Goal: Task Accomplishment & Management: Complete application form

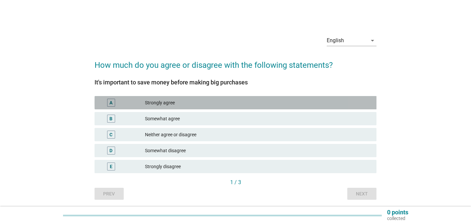
click at [177, 105] on div "Strongly agree" at bounding box center [258, 103] width 226 height 8
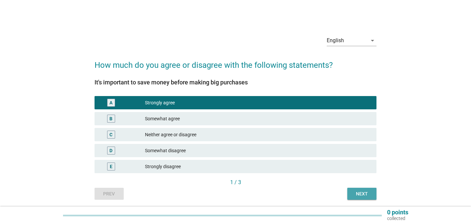
click at [359, 192] on div "Next" at bounding box center [362, 193] width 19 height 7
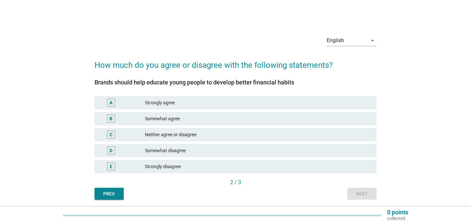
click at [206, 116] on div "Somewhat agree" at bounding box center [258, 118] width 226 height 8
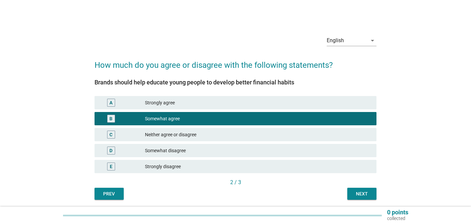
click at [364, 192] on div "Next" at bounding box center [362, 193] width 19 height 7
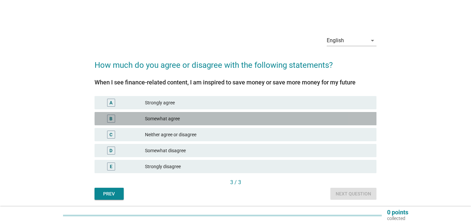
click at [221, 116] on div "Somewhat agree" at bounding box center [258, 118] width 226 height 8
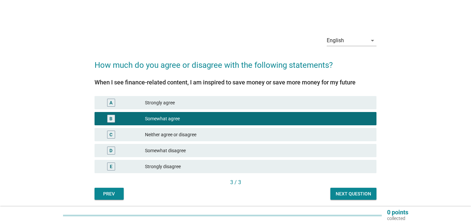
click at [353, 193] on div "Next question" at bounding box center [354, 193] width 36 height 7
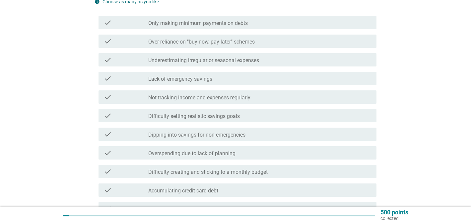
scroll to position [89, 0]
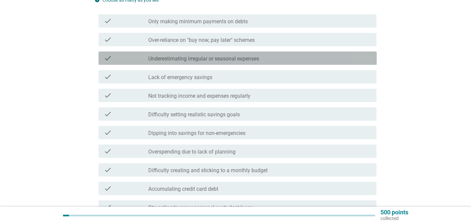
click at [207, 60] on label "Underestimating irregular or seasonal expenses" at bounding box center [203, 58] width 111 height 7
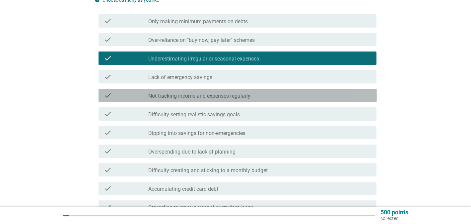
click at [220, 97] on label "Not tracking income and expenses regularly" at bounding box center [199, 96] width 102 height 7
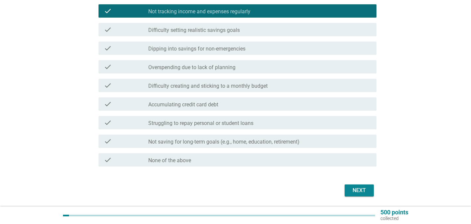
scroll to position [174, 0]
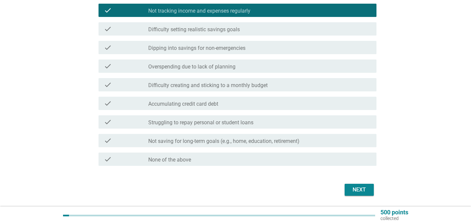
click at [314, 124] on div "check_box_outline_blank Struggling to repay personal or student loans" at bounding box center [259, 122] width 223 height 8
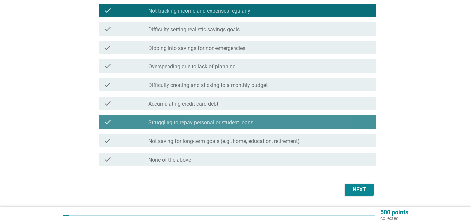
click at [331, 120] on div "check_box_outline_blank Struggling to repay personal or student loans" at bounding box center [259, 122] width 223 height 8
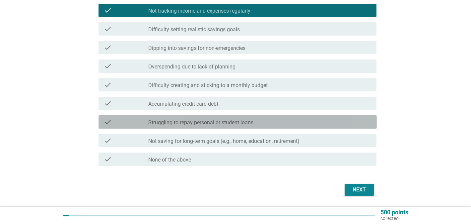
click at [331, 120] on div "check_box_outline_blank Struggling to repay personal or student loans" at bounding box center [259, 122] width 223 height 8
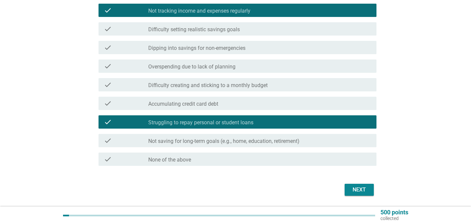
click at [334, 121] on div "check_box_outline_blank Struggling to repay personal or student loans" at bounding box center [259, 122] width 223 height 8
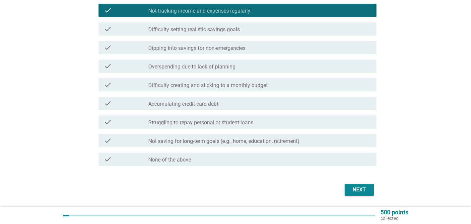
click at [362, 189] on div "Next" at bounding box center [359, 189] width 19 height 8
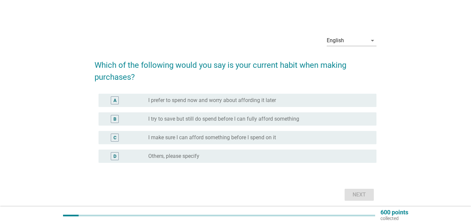
click at [206, 122] on label "I try to save but still do spend before I can fully afford something" at bounding box center [223, 118] width 151 height 7
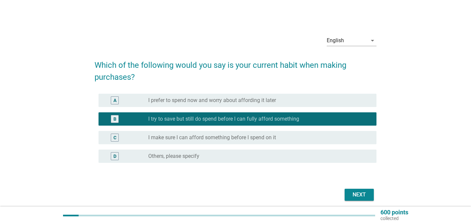
click at [357, 192] on div "Next" at bounding box center [359, 194] width 19 height 8
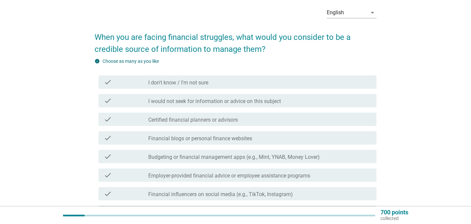
scroll to position [30, 0]
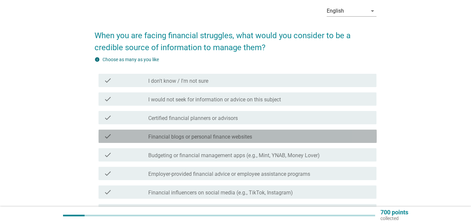
click at [196, 134] on label "Financial blogs or personal finance websites" at bounding box center [200, 136] width 104 height 7
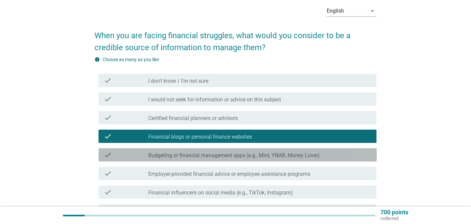
click at [202, 154] on label "Budgeting or financial management apps (e.g., Mint, YNAB, Money Lover)" at bounding box center [234, 155] width 172 height 7
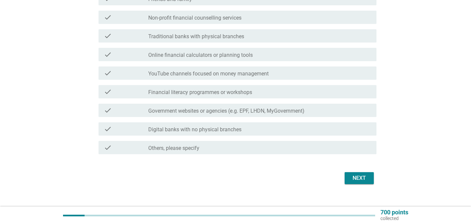
scroll to position [242, 0]
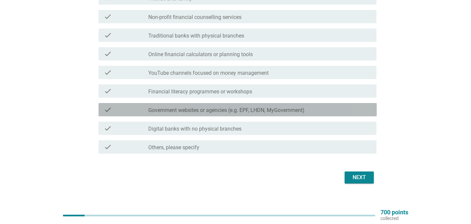
click at [251, 112] on label "Government websites or agencies (e.g. EPF, LHDN, MyGovernment)" at bounding box center [226, 110] width 156 height 7
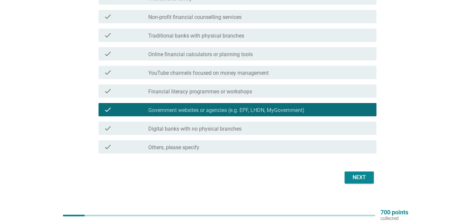
click at [254, 54] on div "check_box_outline_blank Online financial calculators or planning tools" at bounding box center [259, 54] width 223 height 8
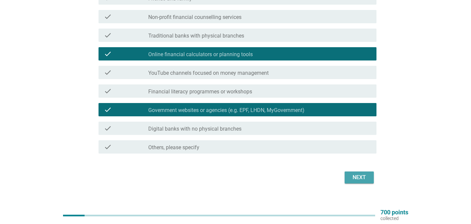
click at [354, 175] on div "Next" at bounding box center [359, 177] width 19 height 8
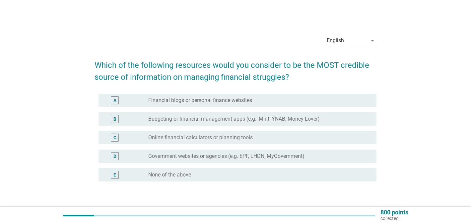
click at [233, 161] on div "D radio_button_unchecked Government websites or agencies (e.g. EPF, LHDN, MyGov…" at bounding box center [238, 155] width 278 height 13
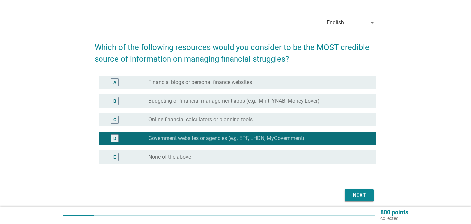
scroll to position [44, 0]
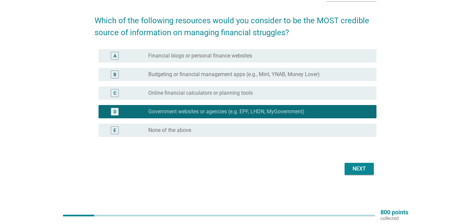
click at [358, 163] on button "Next" at bounding box center [359, 169] width 29 height 12
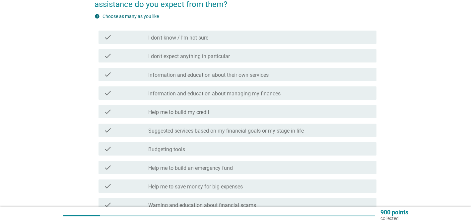
scroll to position [74, 0]
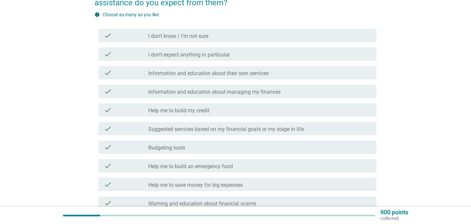
click at [200, 76] on label "Information and education about their own services" at bounding box center [208, 73] width 120 height 7
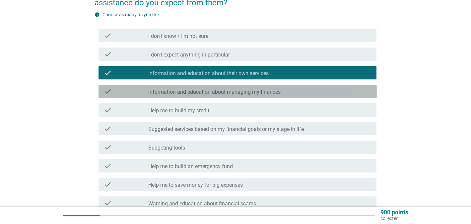
click at [213, 90] on label "Information and education about managing my finances" at bounding box center [214, 92] width 132 height 7
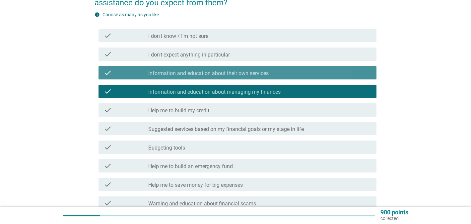
click at [224, 69] on div "check_box Information and education about their own services" at bounding box center [259, 73] width 223 height 8
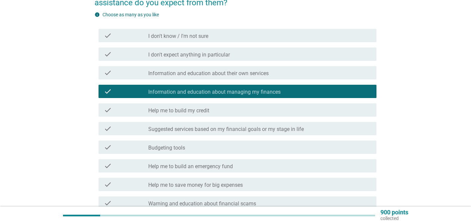
click at [221, 73] on label "Information and education about their own services" at bounding box center [208, 73] width 120 height 7
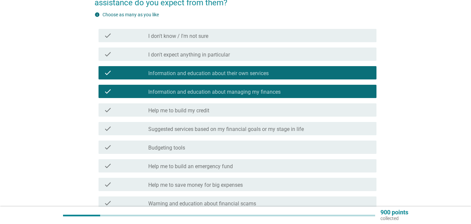
click at [197, 111] on label "Help me to build my credit" at bounding box center [178, 110] width 61 height 7
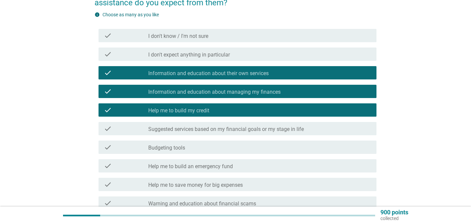
click at [229, 73] on label "Information and education about their own services" at bounding box center [208, 73] width 120 height 7
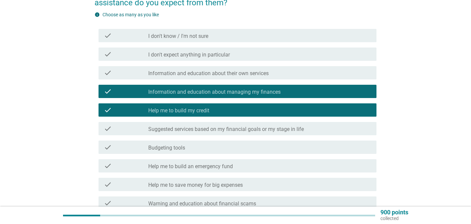
click at [223, 126] on label "Suggested services based on my financial goals or my stage in life" at bounding box center [226, 129] width 156 height 7
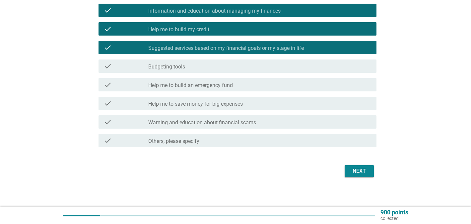
scroll to position [158, 0]
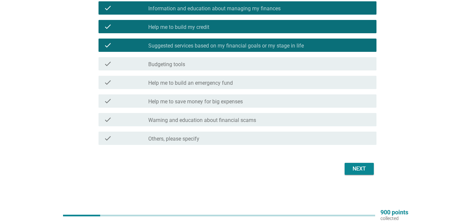
click at [354, 169] on div "Next" at bounding box center [359, 169] width 19 height 8
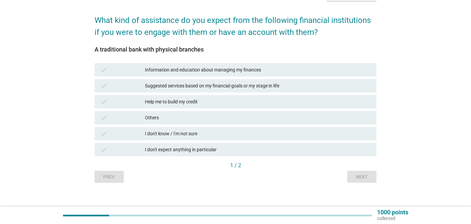
scroll to position [46, 0]
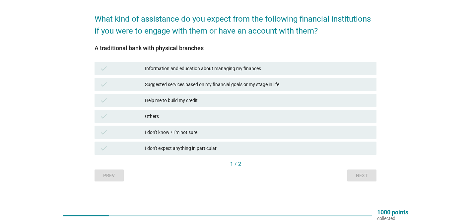
click at [243, 84] on div "Suggested services based on my financial goals or my stage in life" at bounding box center [258, 84] width 226 height 8
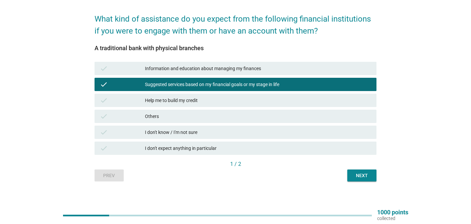
click at [364, 172] on div "Next" at bounding box center [362, 175] width 19 height 7
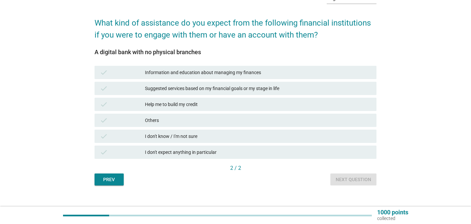
scroll to position [51, 0]
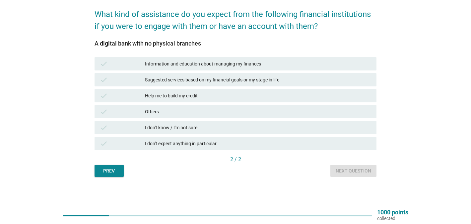
click at [202, 126] on div "I don't know / I'm not sure" at bounding box center [258, 127] width 226 height 8
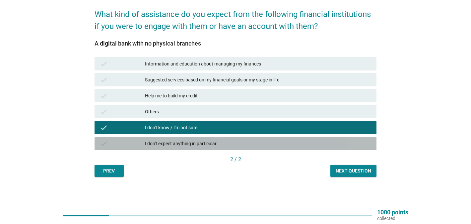
click at [349, 141] on div "I don't expect anything in particular" at bounding box center [258, 143] width 226 height 8
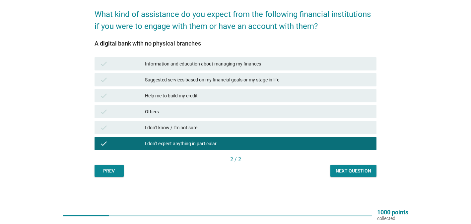
click at [339, 136] on div "check I don't expect anything in particular" at bounding box center [235, 143] width 285 height 16
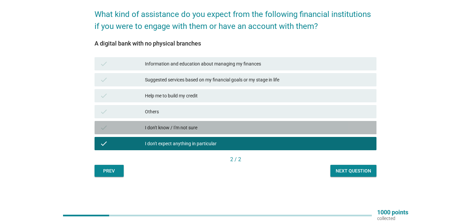
click at [349, 132] on div "check I don't know / I'm not sure" at bounding box center [236, 127] width 282 height 13
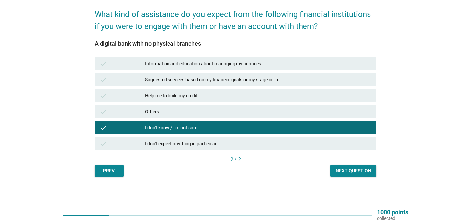
click at [361, 172] on div "Next question" at bounding box center [354, 170] width 36 height 7
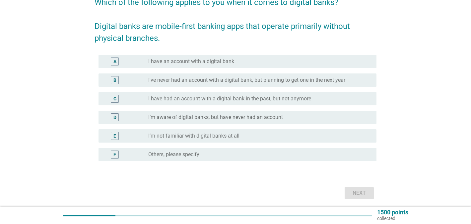
scroll to position [62, 0]
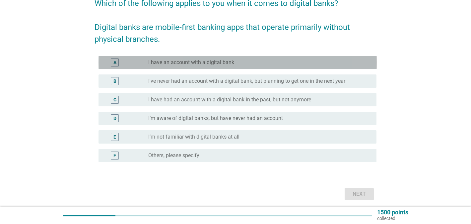
click at [238, 58] on div "radio_button_unchecked I have an account with a digital bank" at bounding box center [259, 62] width 223 height 8
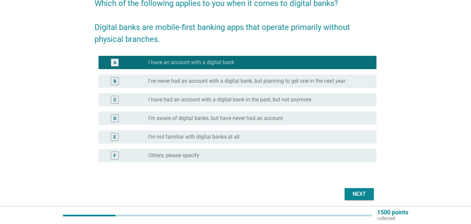
click at [359, 197] on div "Next" at bounding box center [359, 194] width 19 height 8
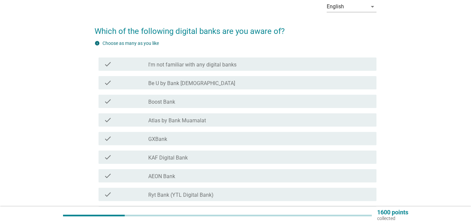
scroll to position [35, 0]
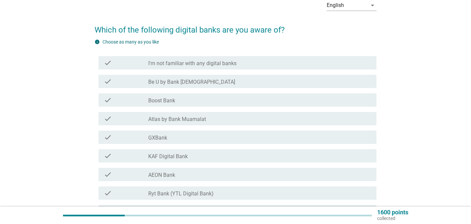
click at [185, 78] on div "check_box_outline_blank Be U by Bank [DEMOGRAPHIC_DATA]" at bounding box center [259, 81] width 223 height 8
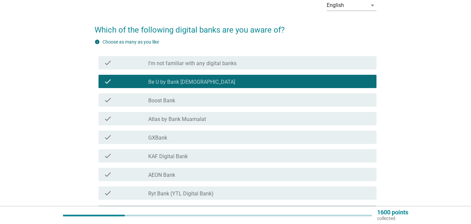
click at [175, 102] on label "Boost Bank" at bounding box center [161, 100] width 27 height 7
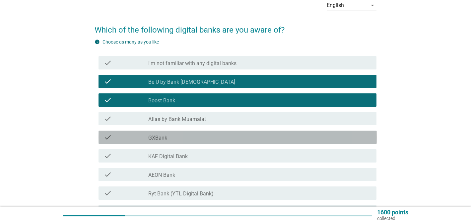
click at [180, 139] on div "check_box_outline_blank GXBank" at bounding box center [259, 137] width 223 height 8
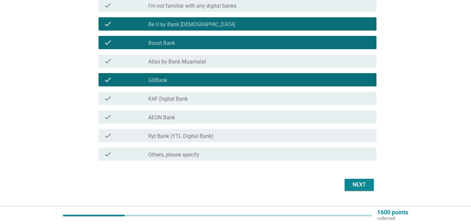
scroll to position [97, 0]
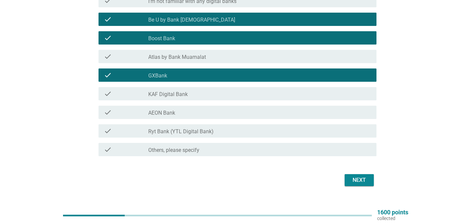
click at [189, 94] on div "check_box_outline_blank KAF Digital Bank" at bounding box center [259, 94] width 223 height 8
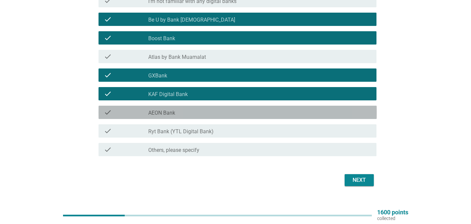
click at [187, 114] on div "check_box_outline_blank AEON Bank" at bounding box center [259, 112] width 223 height 8
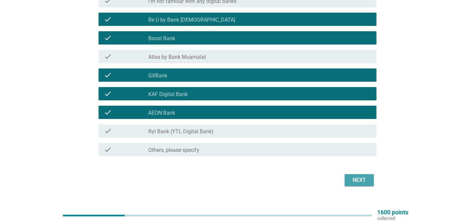
click at [359, 179] on div "Next" at bounding box center [359, 180] width 19 height 8
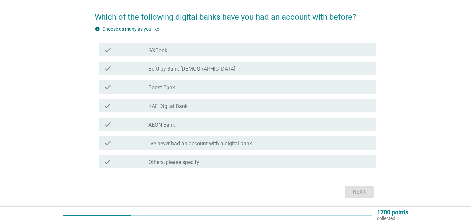
scroll to position [50, 0]
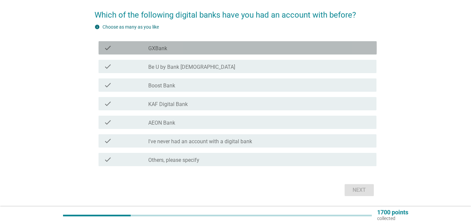
click at [192, 47] on div "check_box_outline_blank GXBank" at bounding box center [259, 48] width 223 height 8
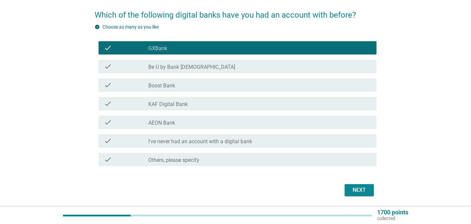
click at [361, 192] on div "Next" at bounding box center [359, 190] width 19 height 8
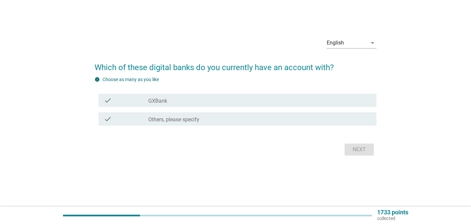
scroll to position [0, 0]
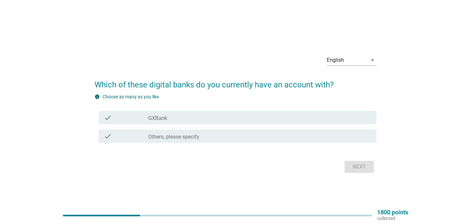
click at [209, 123] on div "check check_box_outline_blank GXBank" at bounding box center [238, 117] width 278 height 13
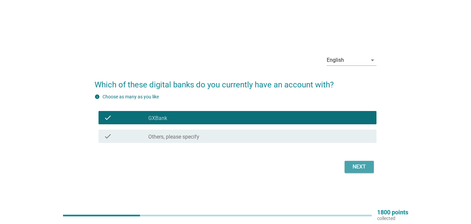
click at [361, 168] on div "Next" at bounding box center [359, 167] width 19 height 8
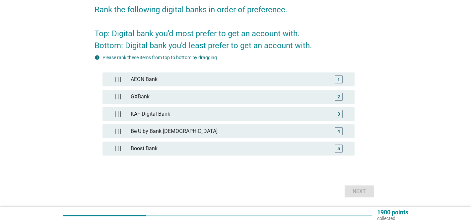
scroll to position [56, 0]
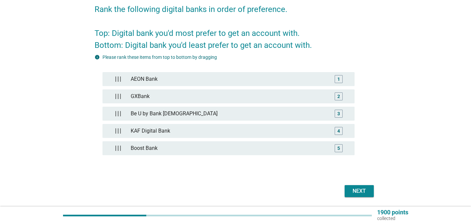
click at [360, 192] on div "Next" at bounding box center [359, 191] width 19 height 8
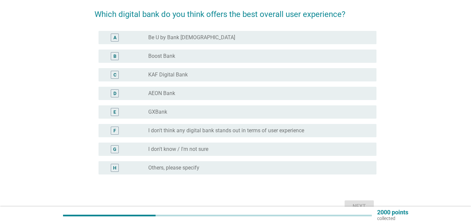
scroll to position [53, 0]
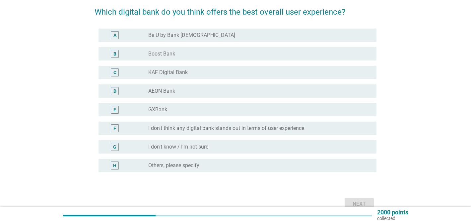
click at [186, 131] on div "radio_button_unchecked I don't think any digital bank stands out in terms of us…" at bounding box center [259, 128] width 223 height 8
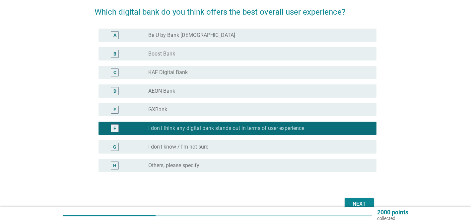
click at [363, 199] on button "Next" at bounding box center [359, 204] width 29 height 12
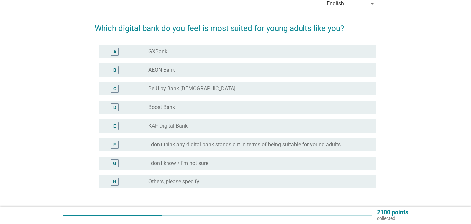
scroll to position [36, 0]
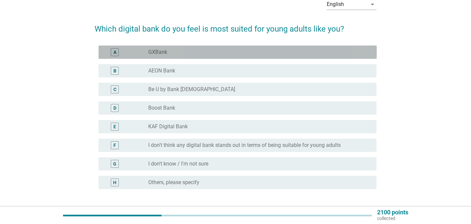
click at [240, 47] on div "A radio_button_unchecked GXBank" at bounding box center [238, 51] width 278 height 13
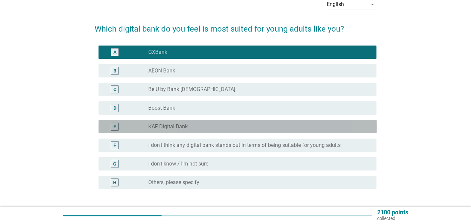
click at [245, 125] on div "radio_button_unchecked KAF Digital Bank" at bounding box center [257, 126] width 218 height 7
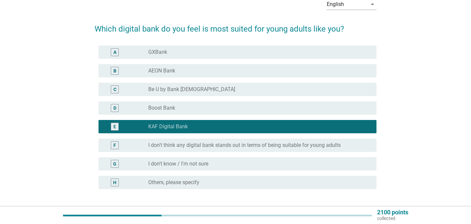
click at [232, 46] on div "A radio_button_unchecked GXBank" at bounding box center [238, 51] width 278 height 13
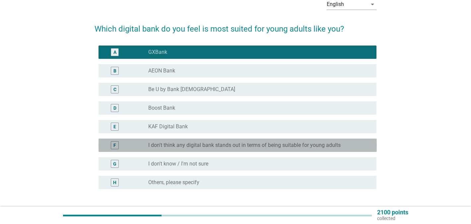
click at [321, 145] on label "I don't think any digital bank stands out in terms of being suitable for young …" at bounding box center [244, 145] width 192 height 7
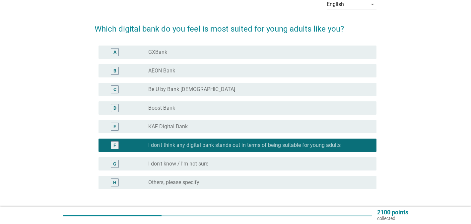
click at [325, 163] on div "radio_button_unchecked I don't know / I'm not sure" at bounding box center [257, 163] width 218 height 7
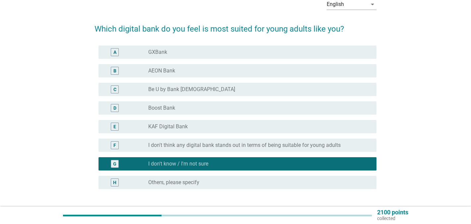
scroll to position [88, 0]
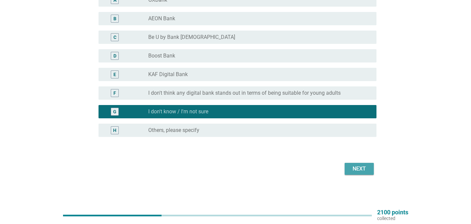
click at [359, 171] on div "Next" at bounding box center [359, 169] width 19 height 8
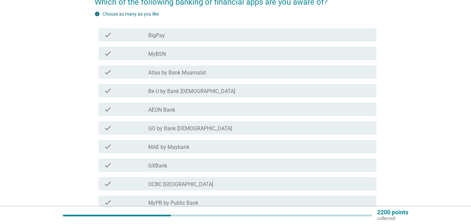
scroll to position [63, 0]
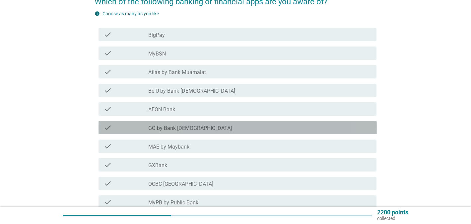
click at [179, 127] on label "GO by Bank [DEMOGRAPHIC_DATA]" at bounding box center [190, 128] width 84 height 7
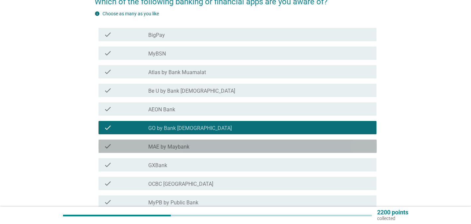
click at [181, 144] on label "MAE by Maybank" at bounding box center [168, 146] width 41 height 7
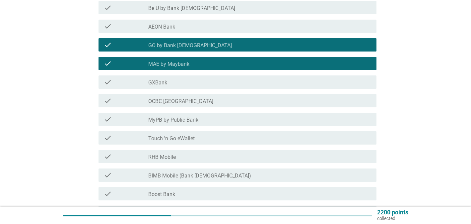
scroll to position [154, 0]
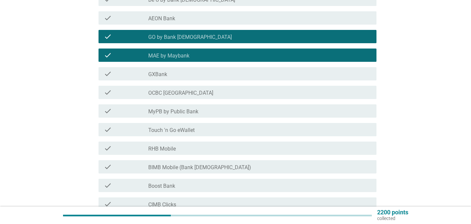
click at [170, 77] on div "check_box_outline_blank GXBank" at bounding box center [259, 74] width 223 height 8
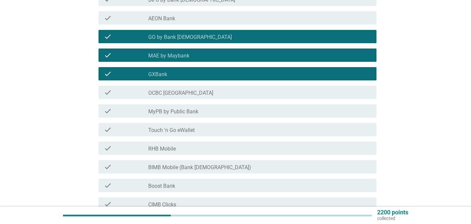
click at [189, 130] on label "Touch 'n Go eWallet" at bounding box center [171, 130] width 46 height 7
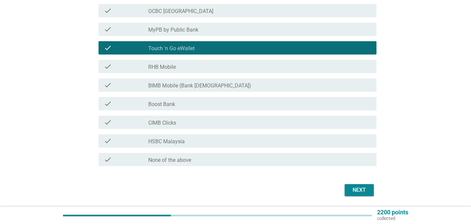
scroll to position [238, 0]
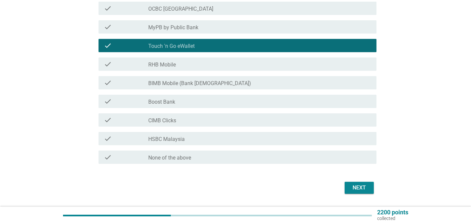
click at [302, 114] on div "check check_box_outline_blank CIMB Clicks" at bounding box center [238, 119] width 278 height 13
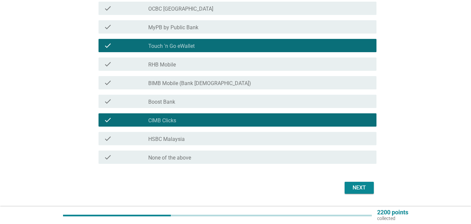
click at [361, 189] on div "Next" at bounding box center [359, 188] width 19 height 8
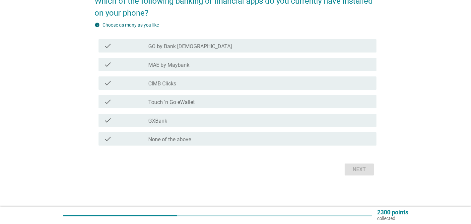
scroll to position [65, 0]
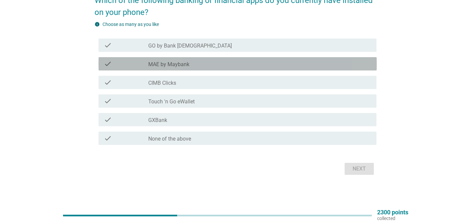
click at [178, 67] on label "MAE by Maybank" at bounding box center [168, 64] width 41 height 7
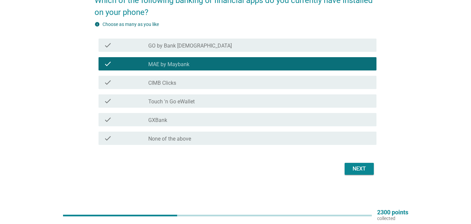
click at [178, 102] on label "Touch 'n Go eWallet" at bounding box center [171, 101] width 46 height 7
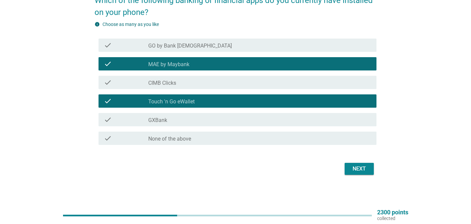
click at [179, 122] on div "check_box_outline_blank GXBank" at bounding box center [259, 119] width 223 height 8
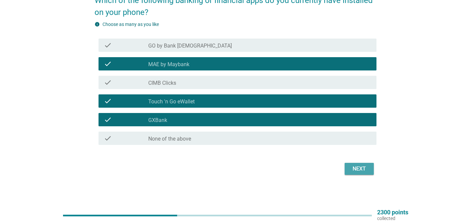
click at [346, 165] on button "Next" at bounding box center [359, 169] width 29 height 12
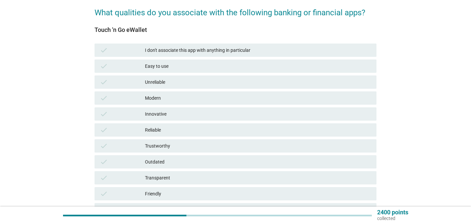
scroll to position [53, 0]
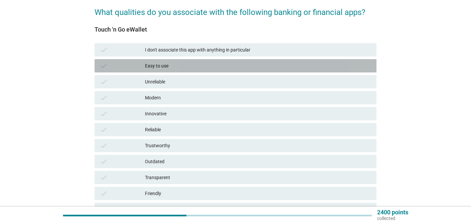
click at [195, 66] on div "Easy to use" at bounding box center [258, 66] width 226 height 8
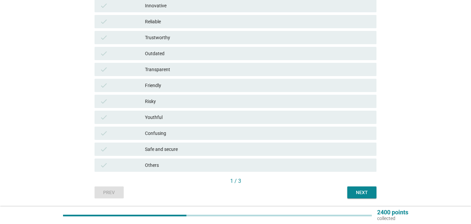
scroll to position [160, 0]
click at [356, 191] on div "Next" at bounding box center [362, 192] width 19 height 7
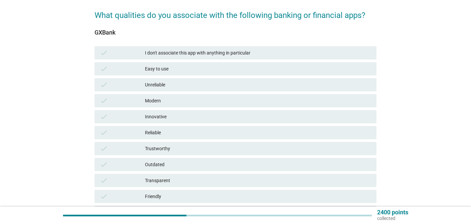
scroll to position [55, 0]
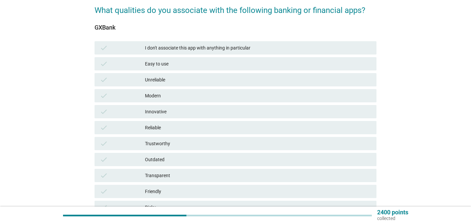
click at [192, 63] on div "Easy to use" at bounding box center [258, 64] width 226 height 8
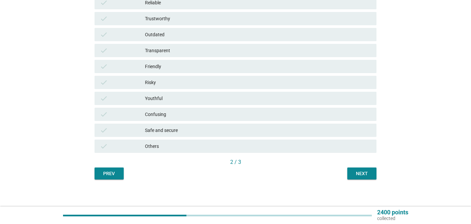
scroll to position [182, 0]
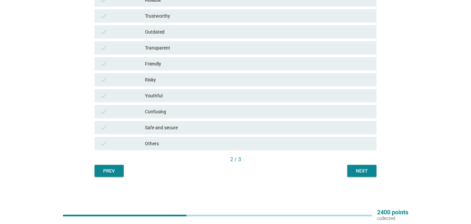
click at [371, 173] on div "Next" at bounding box center [362, 170] width 19 height 7
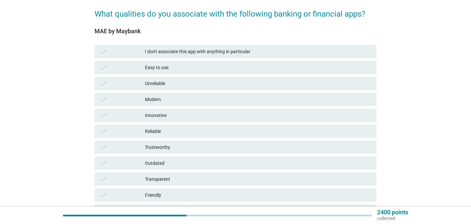
scroll to position [64, 0]
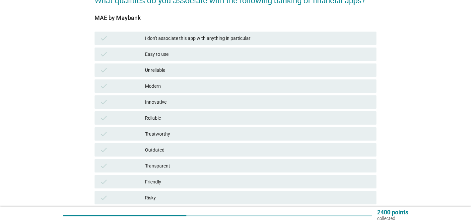
click at [185, 56] on div "Easy to use" at bounding box center [258, 54] width 226 height 8
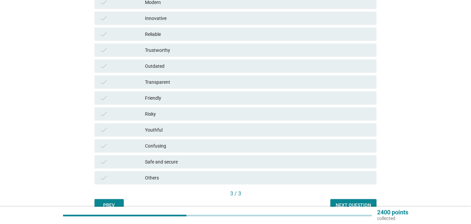
scroll to position [151, 0]
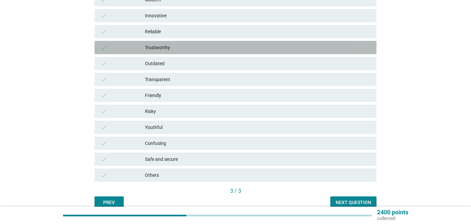
click at [163, 45] on div "Trustworthy" at bounding box center [258, 47] width 226 height 8
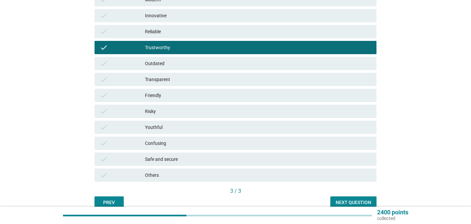
click at [178, 32] on div "Reliable" at bounding box center [258, 32] width 226 height 8
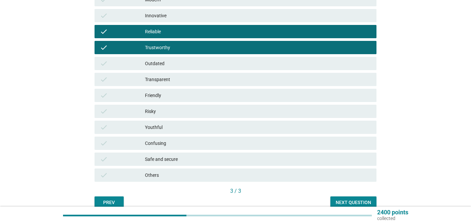
click at [178, 32] on div "Reliable" at bounding box center [258, 32] width 226 height 8
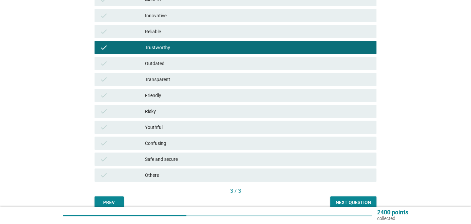
click at [349, 201] on div "Next question" at bounding box center [354, 202] width 36 height 7
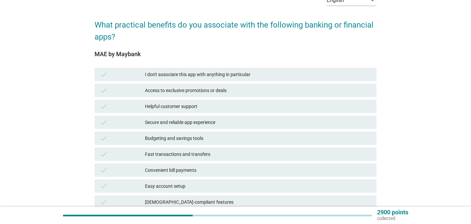
scroll to position [41, 0]
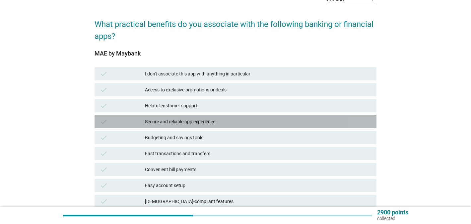
click at [211, 123] on div "Secure and reliable app experience" at bounding box center [258, 121] width 226 height 8
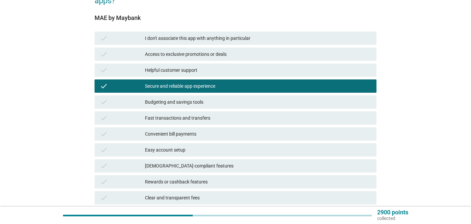
scroll to position [77, 0]
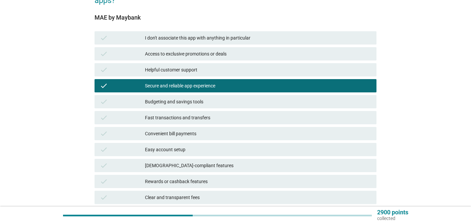
click at [215, 65] on div "check Helpful customer support" at bounding box center [236, 69] width 282 height 13
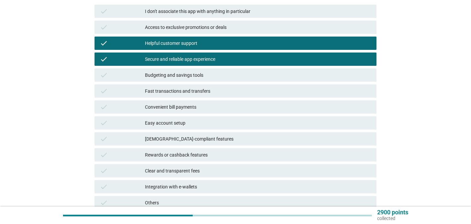
scroll to position [110, 0]
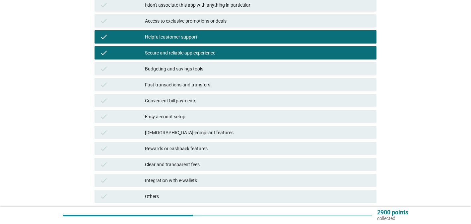
click at [254, 82] on div "Fast transactions and transfers" at bounding box center [258, 85] width 226 height 8
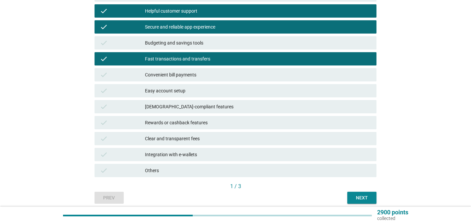
scroll to position [162, 0]
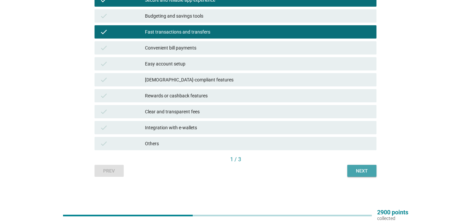
click at [364, 171] on div "Next" at bounding box center [362, 170] width 19 height 7
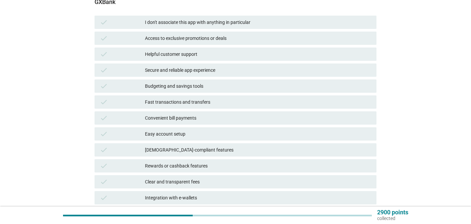
scroll to position [98, 0]
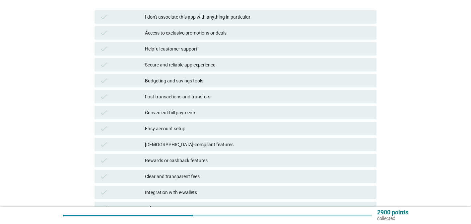
click at [193, 64] on div "Secure and reliable app experience" at bounding box center [258, 65] width 226 height 8
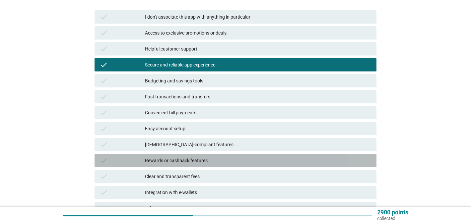
click at [270, 164] on div "Rewards or cashback features" at bounding box center [258, 160] width 226 height 8
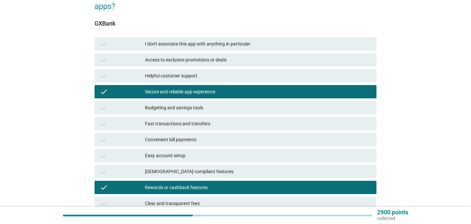
scroll to position [162, 0]
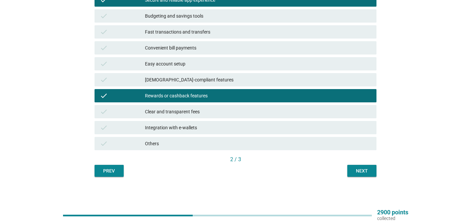
click at [363, 169] on div "Next" at bounding box center [362, 170] width 19 height 7
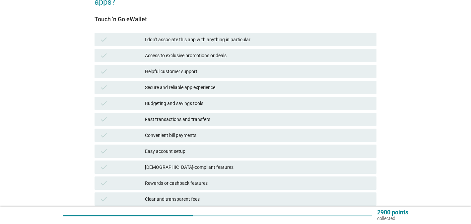
scroll to position [81, 0]
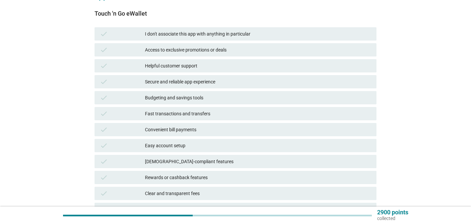
click at [184, 114] on div "Fast transactions and transfers" at bounding box center [258, 114] width 226 height 8
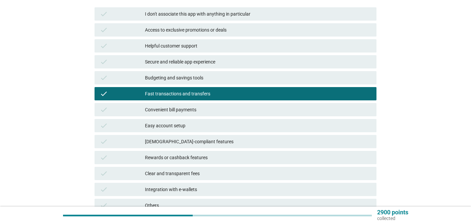
click at [231, 111] on div "Convenient bill payments" at bounding box center [258, 110] width 226 height 8
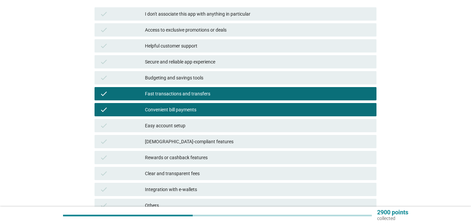
scroll to position [162, 0]
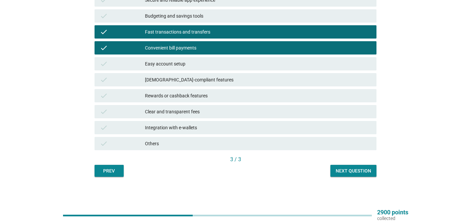
click at [348, 171] on div "Next question" at bounding box center [354, 170] width 36 height 7
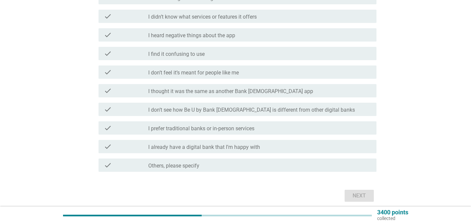
scroll to position [150, 0]
click at [219, 112] on label "I don’t see how Be U by Bank [DEMOGRAPHIC_DATA] is different from other digital…" at bounding box center [251, 109] width 207 height 7
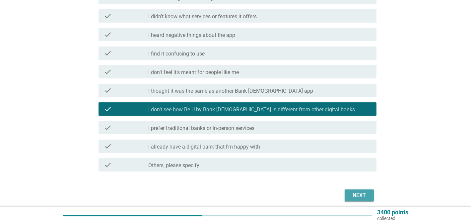
click at [359, 193] on div "Next" at bounding box center [359, 195] width 19 height 8
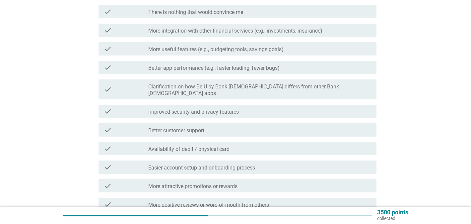
scroll to position [102, 0]
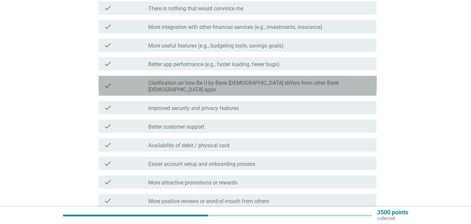
click at [252, 80] on label "Clarification on how Be U by Bank [DEMOGRAPHIC_DATA] differs from other Bank [D…" at bounding box center [259, 86] width 223 height 13
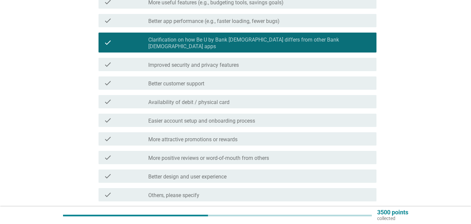
scroll to position [155, 0]
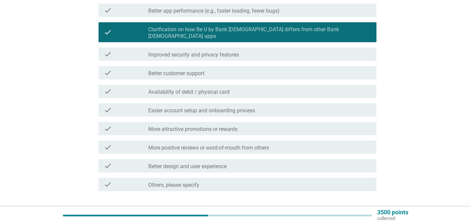
click at [301, 124] on div "check_box_outline_blank More attractive promotions or rewards" at bounding box center [259, 128] width 223 height 8
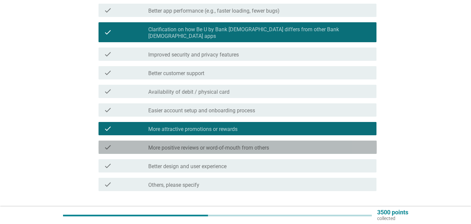
click at [300, 143] on div "check_box_outline_blank More positive reviews or word-of-mouth from others" at bounding box center [259, 147] width 223 height 8
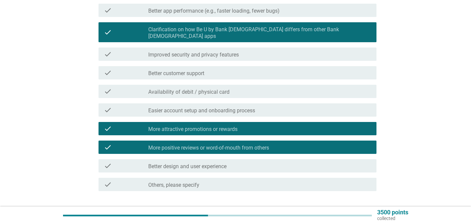
click at [359, 211] on div "Next" at bounding box center [359, 215] width 19 height 8
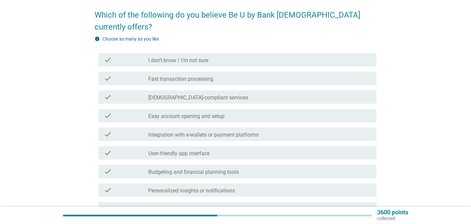
scroll to position [49, 0]
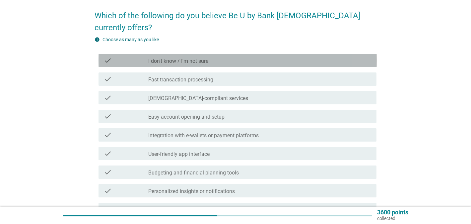
click at [197, 58] on label "I don't know / I'm not sure" at bounding box center [178, 61] width 60 height 7
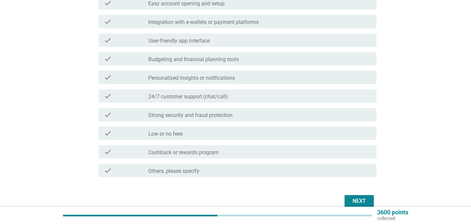
scroll to position [183, 0]
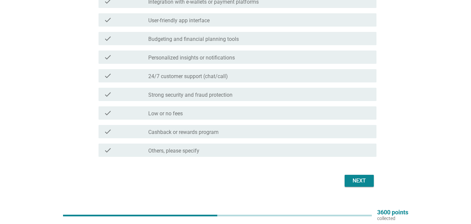
click at [362, 177] on div "Next" at bounding box center [359, 181] width 19 height 8
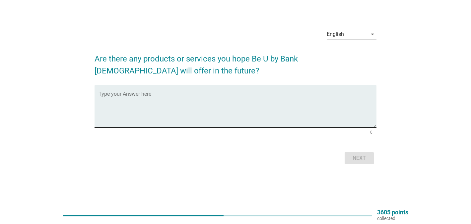
scroll to position [0, 0]
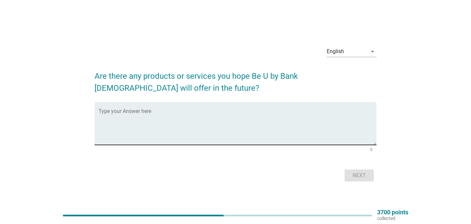
click at [227, 125] on textarea "Type your Answer here" at bounding box center [238, 127] width 278 height 35
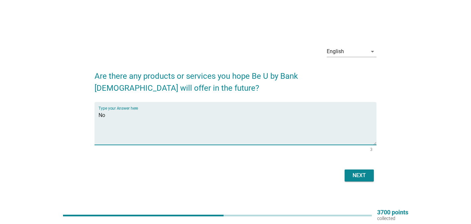
type textarea "N"
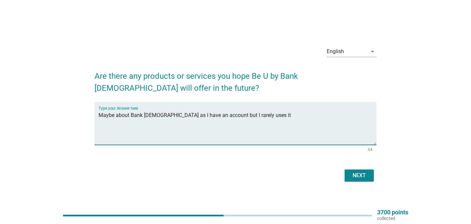
type textarea "Maybe about Bank [DEMOGRAPHIC_DATA] as I have an account but I rarely uses it"
click at [352, 174] on div "Next" at bounding box center [359, 175] width 19 height 8
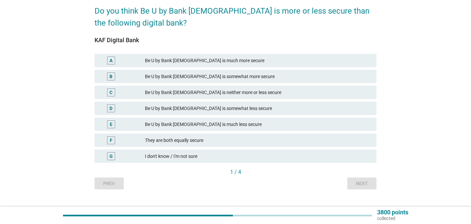
scroll to position [55, 0]
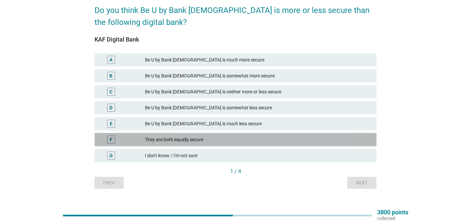
click at [179, 137] on div "They are both equally secure" at bounding box center [258, 139] width 226 height 8
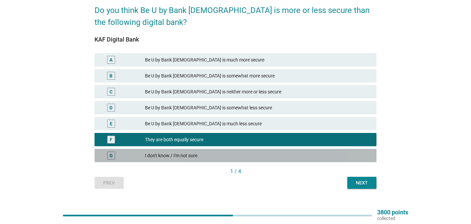
click at [255, 151] on div "G I don't know / I'm not sure" at bounding box center [236, 155] width 282 height 13
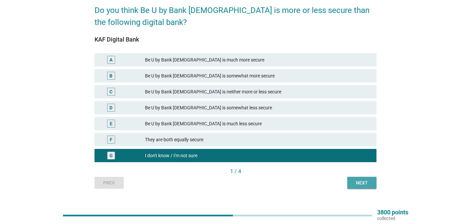
click at [355, 182] on div "Next" at bounding box center [362, 182] width 19 height 7
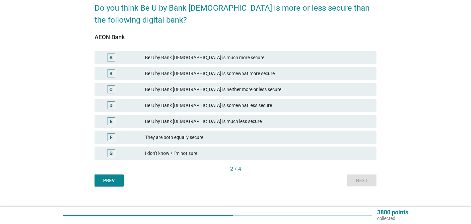
scroll to position [67, 0]
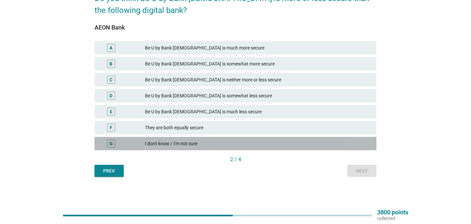
click at [180, 141] on div "I don't know / I'm not sure" at bounding box center [258, 143] width 226 height 8
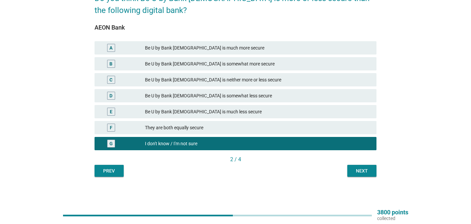
click at [357, 170] on div "Next" at bounding box center [362, 170] width 19 height 7
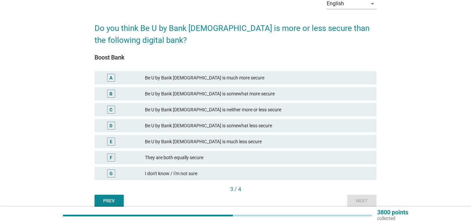
scroll to position [37, 0]
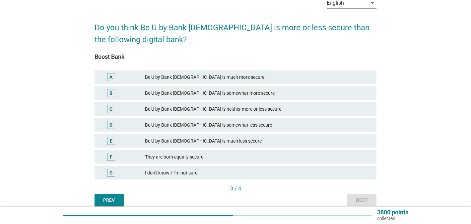
click at [195, 179] on div "G I don't know / I'm not sure" at bounding box center [235, 173] width 285 height 16
click at [207, 171] on div "I don't know / I'm not sure" at bounding box center [258, 173] width 226 height 8
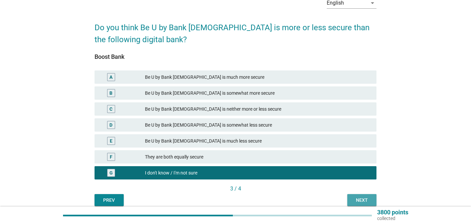
click at [362, 199] on div "Next" at bounding box center [362, 199] width 19 height 7
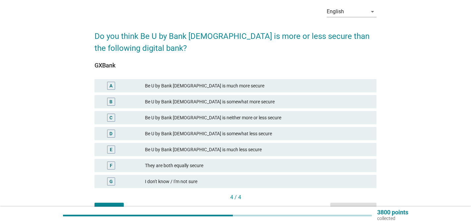
scroll to position [31, 0]
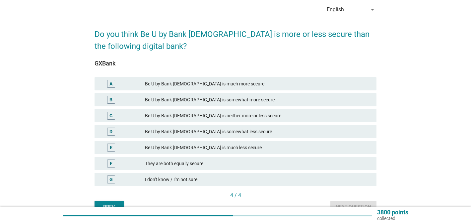
click at [198, 175] on div "I don't know / I'm not sure" at bounding box center [258, 179] width 226 height 8
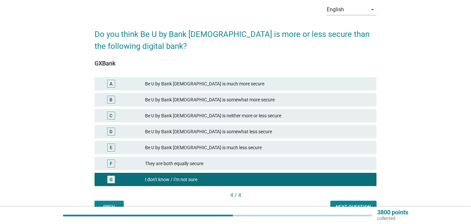
click at [347, 201] on button "Next question" at bounding box center [354, 206] width 46 height 12
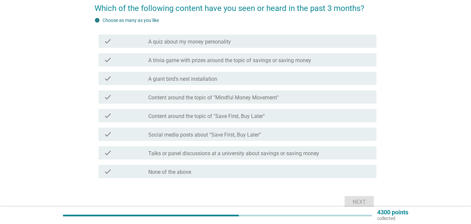
scroll to position [56, 0]
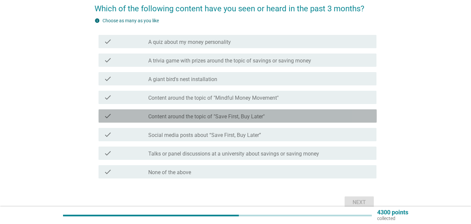
click at [247, 117] on label "Content around the topic of "Save First, Buy Later"" at bounding box center [206, 116] width 116 height 7
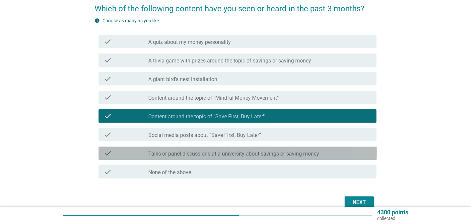
click at [252, 151] on label "Talks or panel discussions at a university about savings or saving money" at bounding box center [233, 153] width 171 height 7
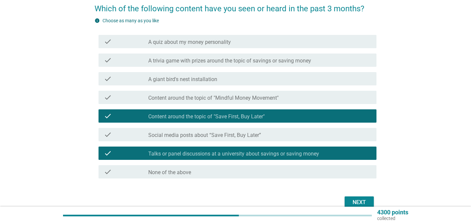
click at [358, 202] on div "Next" at bounding box center [359, 202] width 19 height 8
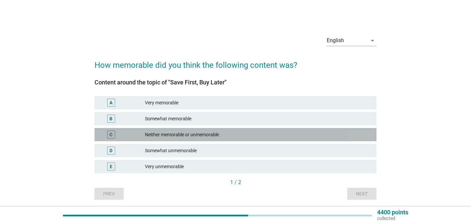
click at [191, 132] on div "Neither memorable or unmemorable" at bounding box center [258, 134] width 226 height 8
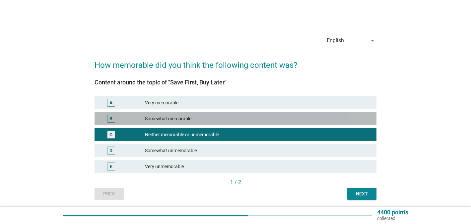
click at [216, 120] on div "Somewhat memorable" at bounding box center [258, 118] width 226 height 8
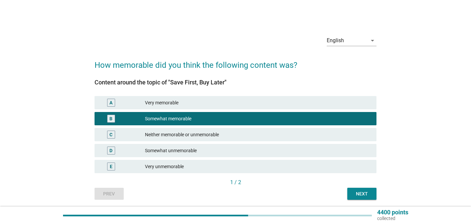
click at [252, 141] on div "C Neither memorable or unmemorable" at bounding box center [236, 134] width 282 height 13
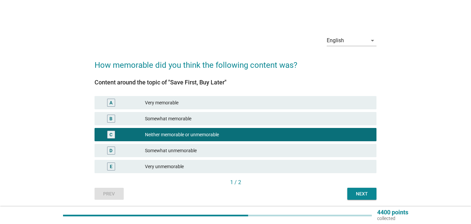
click at [361, 192] on div "Next" at bounding box center [362, 193] width 19 height 7
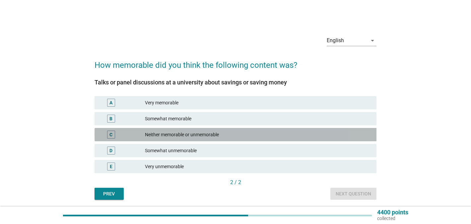
click at [189, 135] on div "Neither memorable or unmemorable" at bounding box center [258, 134] width 226 height 8
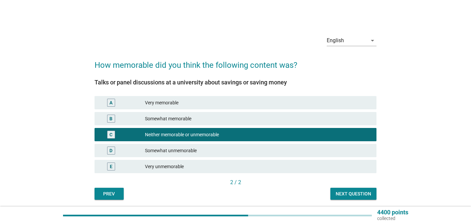
click at [203, 120] on div "Somewhat memorable" at bounding box center [258, 118] width 226 height 8
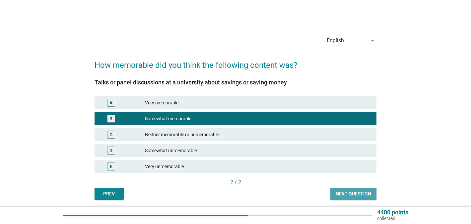
click at [339, 191] on div "Next question" at bounding box center [354, 193] width 36 height 7
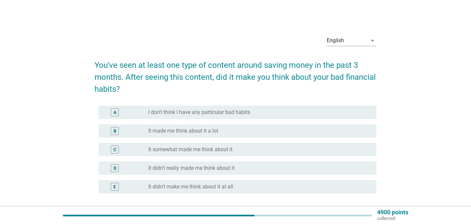
click at [179, 142] on div "C radio_button_unchecked It somewhat made me think about it" at bounding box center [236, 149] width 282 height 19
click at [180, 150] on label "It somewhat made me think about it" at bounding box center [190, 149] width 84 height 7
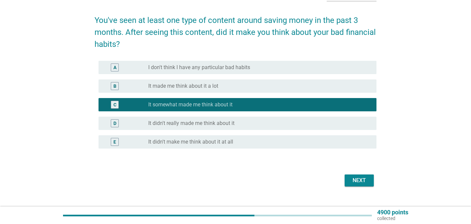
scroll to position [56, 0]
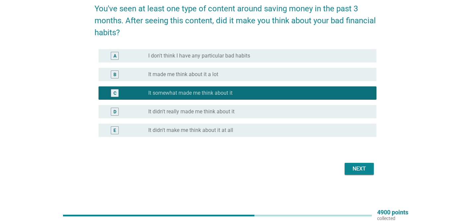
click at [356, 173] on button "Next" at bounding box center [359, 169] width 29 height 12
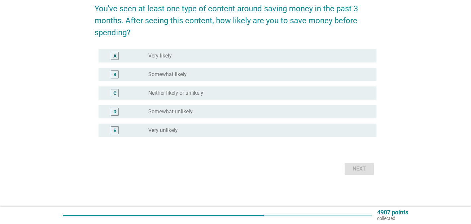
scroll to position [0, 0]
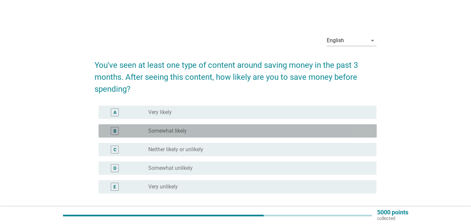
click at [186, 134] on div "radio_button_unchecked Somewhat likely" at bounding box center [259, 131] width 223 height 8
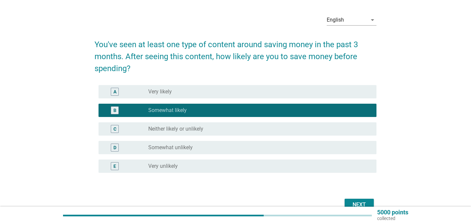
scroll to position [56, 0]
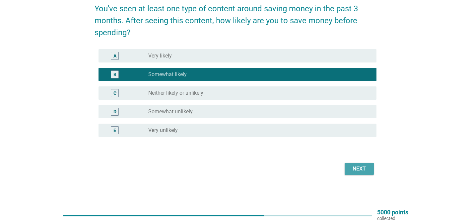
click at [359, 166] on div "Next" at bounding box center [359, 169] width 19 height 8
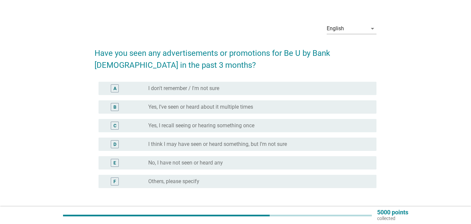
scroll to position [14, 0]
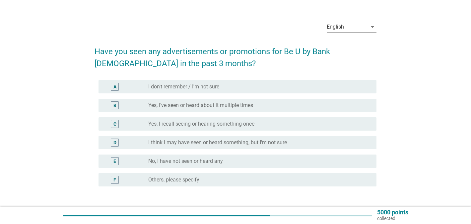
click at [218, 93] on div "A radio_button_unchecked I don't remember / I'm not sure" at bounding box center [236, 86] width 282 height 19
click at [223, 85] on div "radio_button_unchecked I don't remember / I'm not sure" at bounding box center [257, 86] width 218 height 7
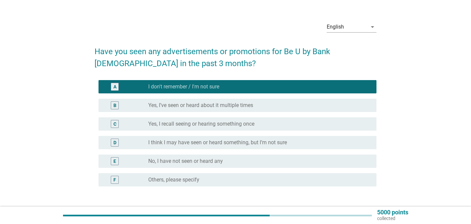
click at [290, 142] on div "radio_button_unchecked I think I may have seen or heard something, but I’m not …" at bounding box center [257, 142] width 218 height 7
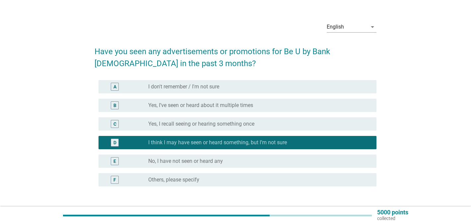
scroll to position [31, 0]
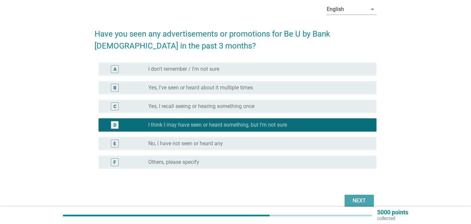
click at [347, 202] on button "Next" at bounding box center [359, 200] width 29 height 12
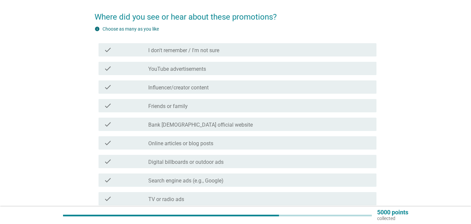
scroll to position [52, 0]
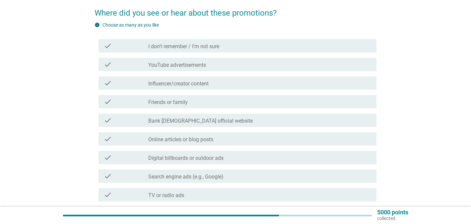
click at [209, 42] on div "check_box_outline_blank I don't remember / I'm not sure" at bounding box center [259, 46] width 223 height 8
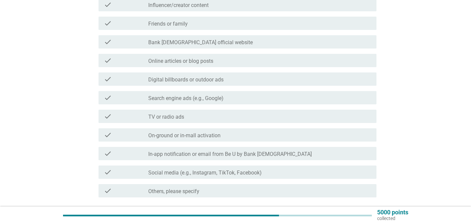
scroll to position [174, 0]
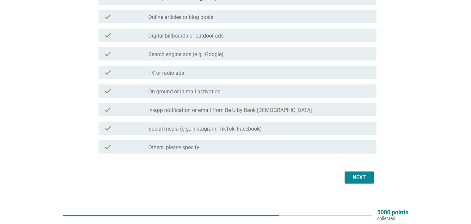
click at [361, 178] on div "Next" at bounding box center [359, 177] width 19 height 8
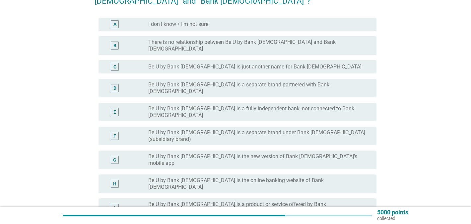
scroll to position [76, 0]
click at [267, 129] on label "Be U by Bank [DEMOGRAPHIC_DATA] is a separate brand under Bank [DEMOGRAPHIC_DAT…" at bounding box center [257, 135] width 218 height 13
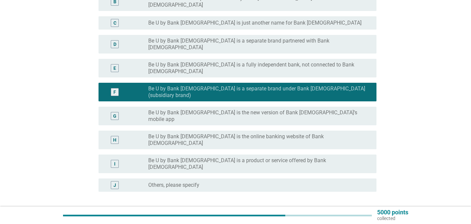
scroll to position [122, 0]
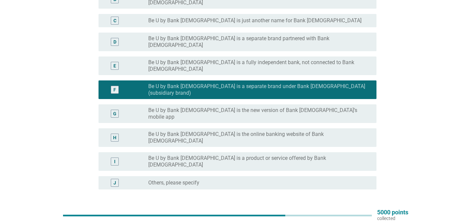
click at [357, 217] on div "Next" at bounding box center [359, 221] width 19 height 8
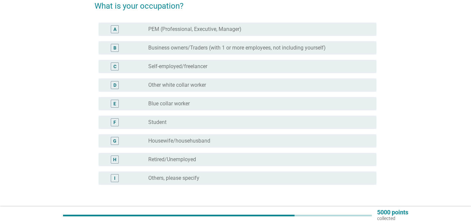
scroll to position [61, 0]
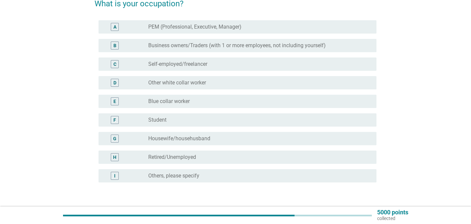
click at [233, 27] on label "PEM (Professional, Executive, Manager)" at bounding box center [194, 27] width 93 height 7
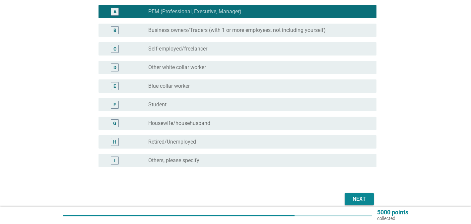
scroll to position [77, 0]
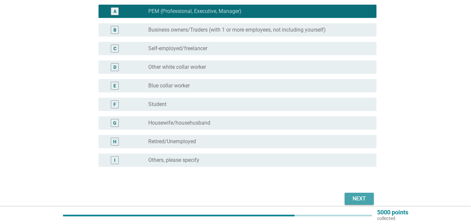
click at [368, 195] on div "Next" at bounding box center [359, 198] width 19 height 8
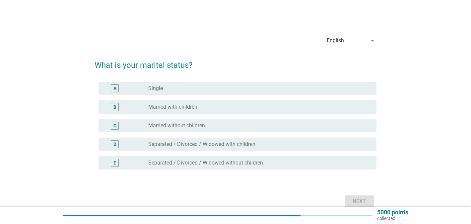
click at [230, 90] on div "radio_button_unchecked Single" at bounding box center [257, 88] width 218 height 7
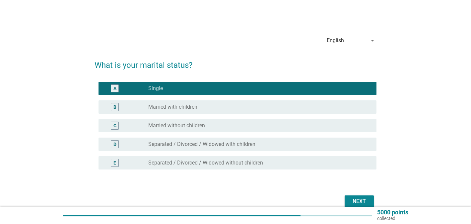
click at [360, 199] on div "Next" at bounding box center [359, 201] width 19 height 8
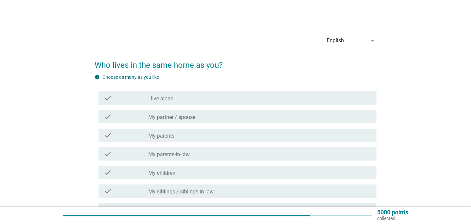
click at [166, 94] on div "check_box_outline_blank I live alone" at bounding box center [259, 98] width 223 height 8
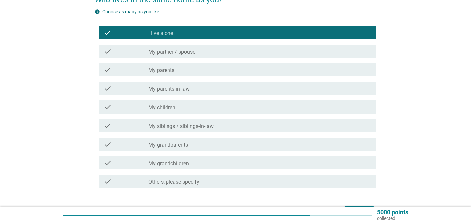
scroll to position [82, 0]
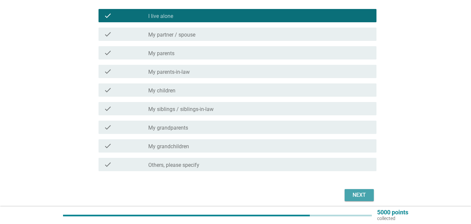
click at [364, 196] on div "Next" at bounding box center [359, 195] width 19 height 8
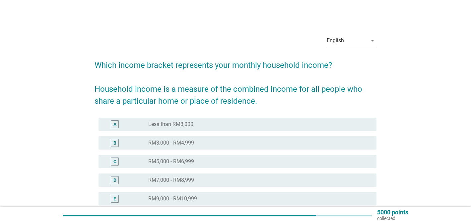
click at [189, 142] on label "RM3,000 - RM4,999" at bounding box center [171, 142] width 46 height 7
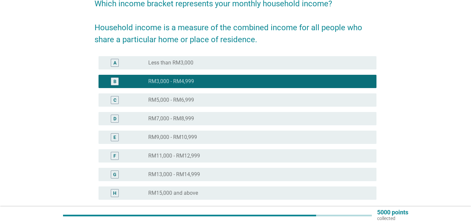
scroll to position [83, 0]
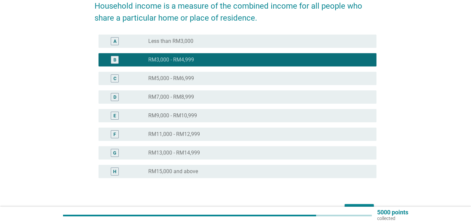
click at [352, 205] on button "Next" at bounding box center [359, 210] width 29 height 12
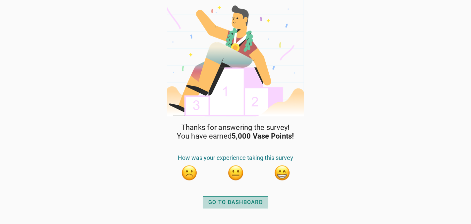
click at [223, 197] on button "GO TO DASHBOARD" at bounding box center [236, 202] width 66 height 12
